Goal: Navigation & Orientation: Find specific page/section

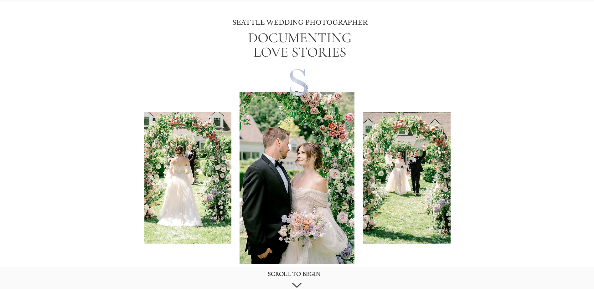
scroll to position [125, 0]
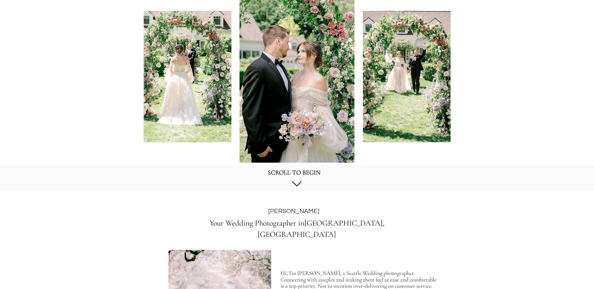
click at [297, 186] on icon "main content" at bounding box center [296, 184] width 9 height 5
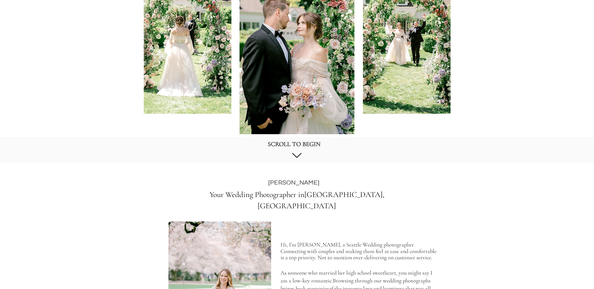
scroll to position [94, 0]
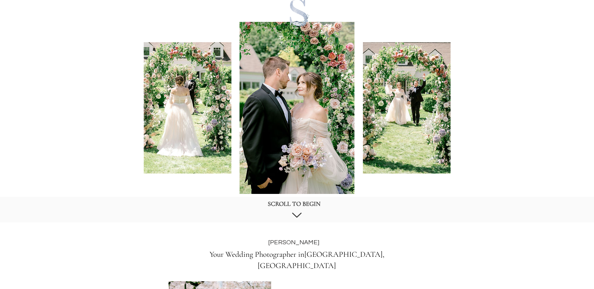
click at [297, 215] on icon "main content" at bounding box center [296, 215] width 9 height 5
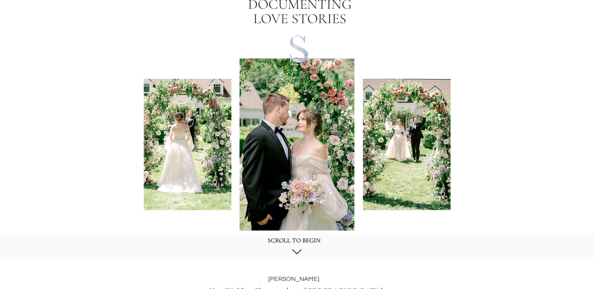
scroll to position [0, 0]
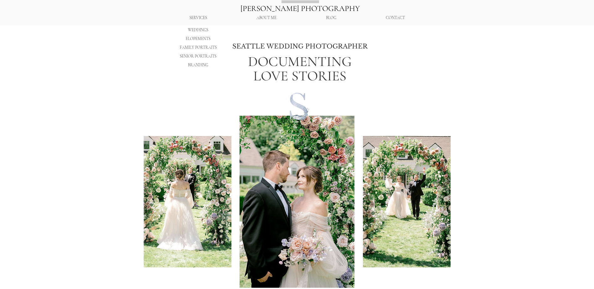
click at [197, 17] on p "SERVICES" at bounding box center [198, 18] width 24 height 11
click at [193, 30] on p "WEDDINGS" at bounding box center [198, 30] width 24 height 9
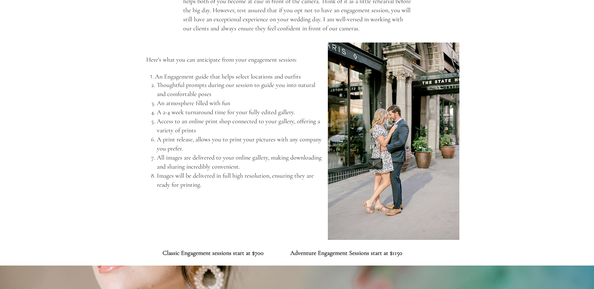
scroll to position [1816, 0]
